Goal: Transaction & Acquisition: Book appointment/travel/reservation

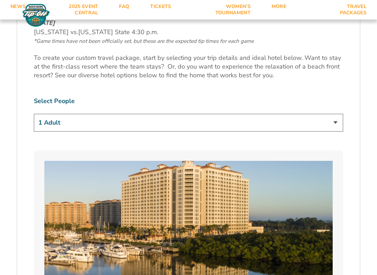
scroll to position [414, 0]
click at [335, 114] on select "1 Adult 2 Adults 3 Adults 4 Adults 2 Adults + 1 Child 2 Adults + 2 Children 2 A…" at bounding box center [188, 123] width 309 height 18
select select "2 Adults"
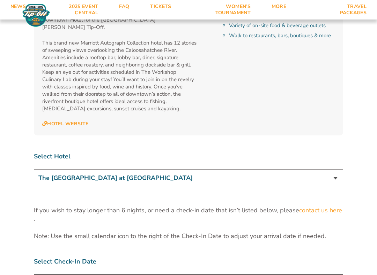
scroll to position [2038, 0]
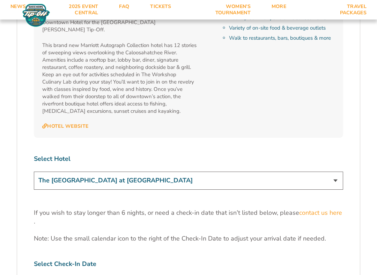
click at [334, 172] on select "The [GEOGRAPHIC_DATA] at [GEOGRAPHIC_DATA] [GEOGRAPHIC_DATA] [GEOGRAPHIC_DATA],…" at bounding box center [188, 181] width 309 height 18
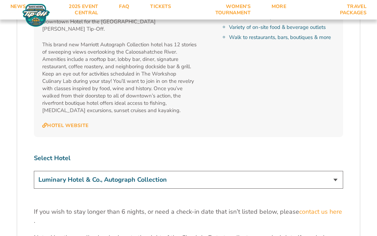
scroll to position [2019, 0]
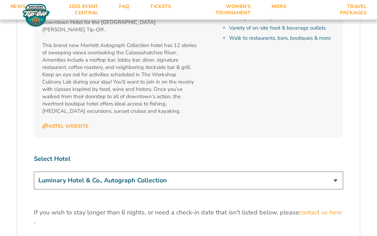
click at [337, 172] on select "The [GEOGRAPHIC_DATA] at [GEOGRAPHIC_DATA] [GEOGRAPHIC_DATA] [GEOGRAPHIC_DATA],…" at bounding box center [188, 181] width 309 height 18
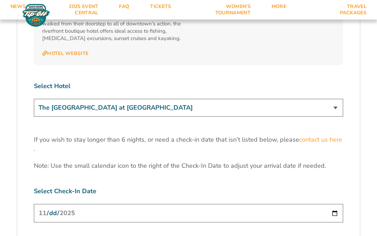
scroll to position [2092, 0]
click at [334, 99] on select "The [GEOGRAPHIC_DATA] at [GEOGRAPHIC_DATA] [GEOGRAPHIC_DATA] [GEOGRAPHIC_DATA],…" at bounding box center [188, 108] width 309 height 18
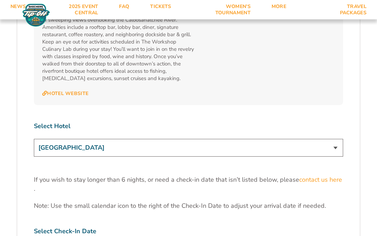
scroll to position [2051, 0]
click at [340, 140] on select "The [GEOGRAPHIC_DATA] at [GEOGRAPHIC_DATA] [GEOGRAPHIC_DATA] [GEOGRAPHIC_DATA],…" at bounding box center [188, 149] width 309 height 18
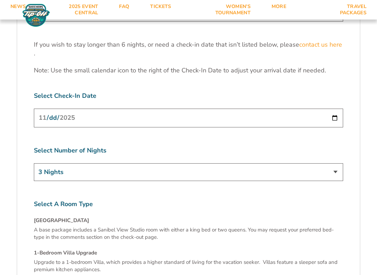
scroll to position [2220, 0]
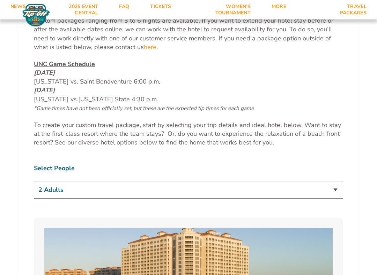
scroll to position [349, 0]
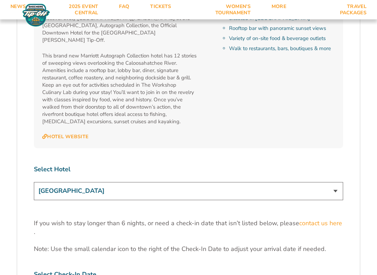
scroll to position [2028, 0]
click at [335, 182] on select "The [GEOGRAPHIC_DATA] at [GEOGRAPHIC_DATA] [GEOGRAPHIC_DATA] [GEOGRAPHIC_DATA],…" at bounding box center [188, 191] width 309 height 18
click at [333, 182] on select "The [GEOGRAPHIC_DATA] at [GEOGRAPHIC_DATA] [GEOGRAPHIC_DATA] [GEOGRAPHIC_DATA],…" at bounding box center [188, 191] width 309 height 18
select select "17487"
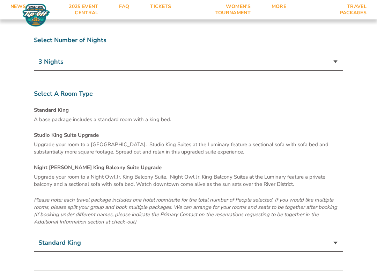
scroll to position [2317, 0]
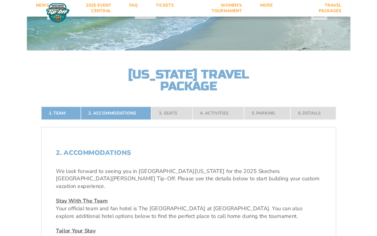
scroll to position [88, 0]
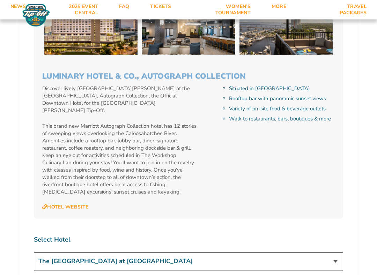
scroll to position [1957, 0]
click at [336, 236] on select "The [GEOGRAPHIC_DATA] at [GEOGRAPHIC_DATA] [GEOGRAPHIC_DATA] [GEOGRAPHIC_DATA],…" at bounding box center [188, 262] width 309 height 18
select select "17487"
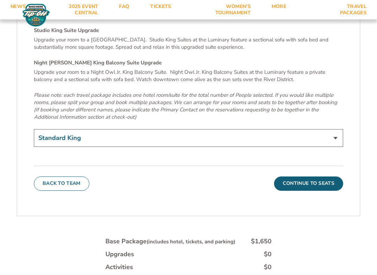
scroll to position [2422, 0]
click at [311, 176] on button "Continue To Seats" at bounding box center [308, 183] width 69 height 14
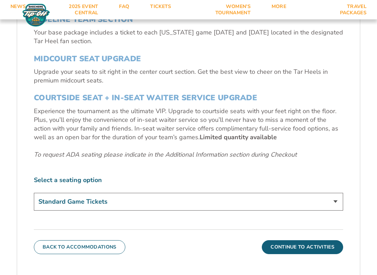
scroll to position [275, 0]
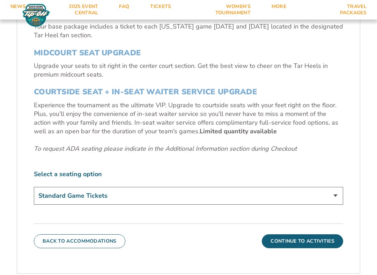
click at [338, 193] on select "Standard Game Tickets Midcourt Seat Upgrade (+$140 per person) Courtside Seat +…" at bounding box center [188, 196] width 309 height 18
select select "Midcourt Seat Upgrade"
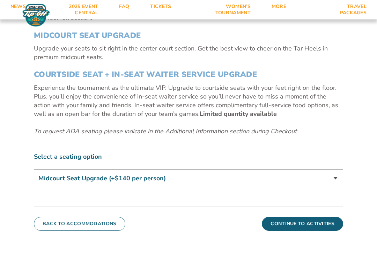
scroll to position [305, 0]
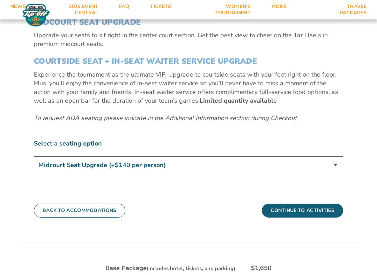
click at [316, 206] on button "Continue To Activities" at bounding box center [302, 211] width 81 height 14
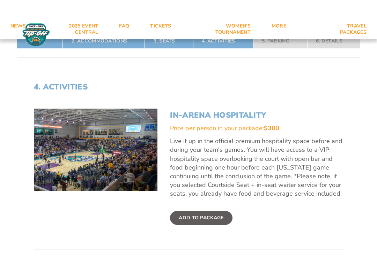
scroll to position [186, 0]
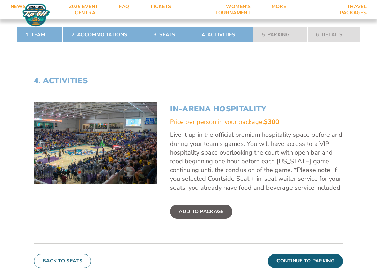
click at [66, 236] on button "Back To Seats" at bounding box center [62, 262] width 57 height 14
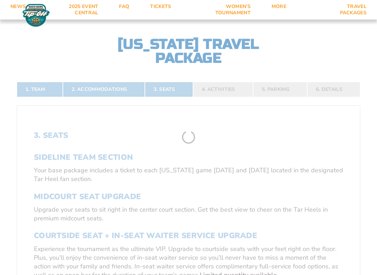
scroll to position [130, 0]
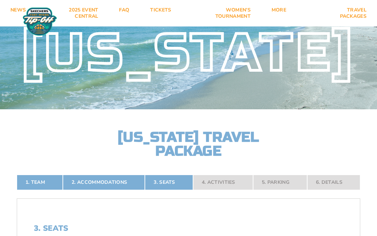
click at [103, 183] on link "2. Accommodations" at bounding box center [104, 182] width 82 height 15
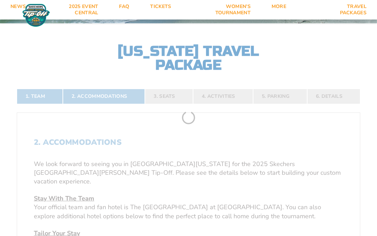
scroll to position [112, 0]
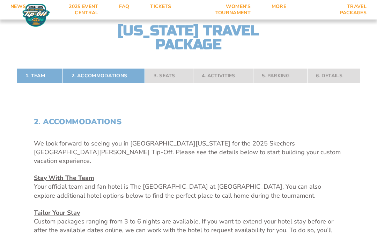
click at [43, 79] on link "1. Team" at bounding box center [40, 75] width 46 height 15
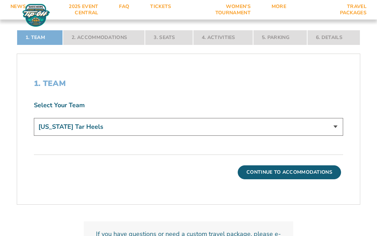
scroll to position [164, 0]
click at [294, 177] on button "Continue To Accommodations" at bounding box center [288, 173] width 103 height 14
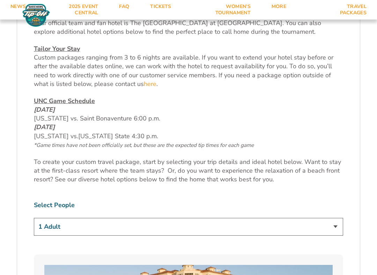
scroll to position [310, 0]
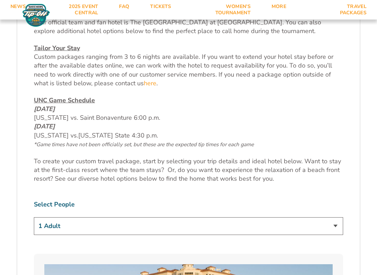
click at [335, 218] on select "1 Adult 2 Adults 3 Adults 4 Adults 2 Adults + 1 Child 2 Adults + 2 Children 2 A…" at bounding box center [188, 227] width 309 height 18
select select "2 Adults"
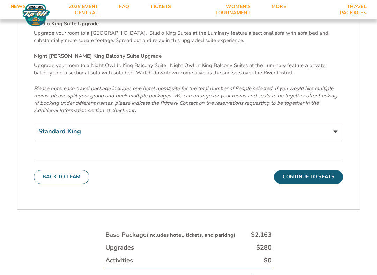
click at [308, 171] on button "Continue To Seats" at bounding box center [308, 178] width 69 height 14
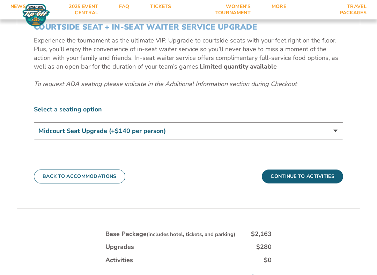
scroll to position [340, 0]
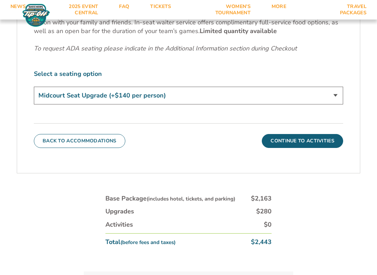
click at [300, 139] on button "Continue To Activities" at bounding box center [302, 141] width 81 height 14
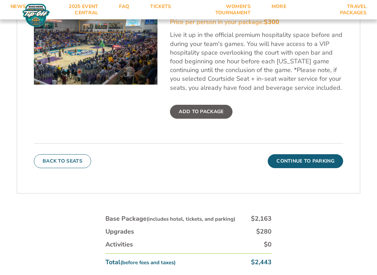
scroll to position [286, 0]
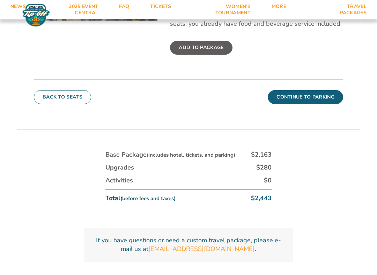
click at [308, 94] on button "Continue To Parking" at bounding box center [304, 98] width 75 height 14
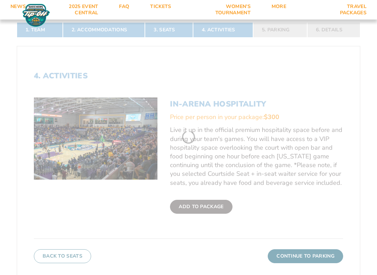
scroll to position [130, 0]
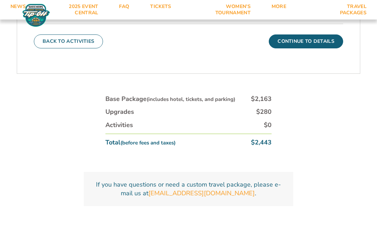
click at [316, 37] on button "Continue To Details" at bounding box center [305, 42] width 74 height 14
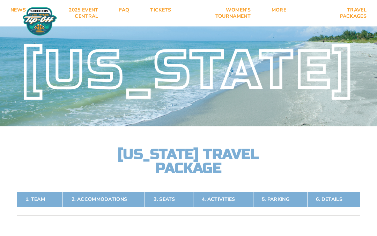
scroll to position [0, 0]
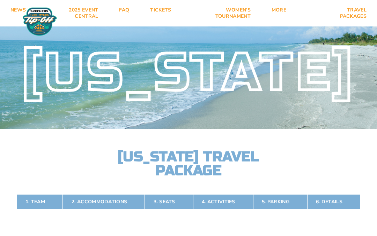
click at [87, 10] on link "2025 Event Central" at bounding box center [72, 13] width 72 height 27
